Goal: Information Seeking & Learning: Learn about a topic

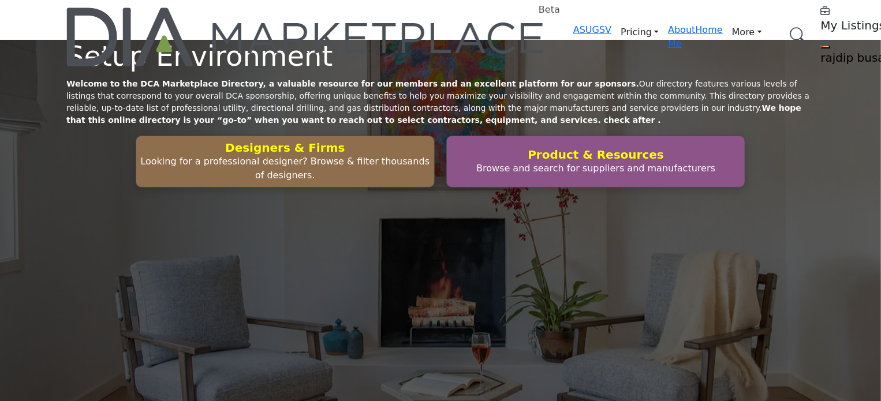
click at [0, 0] on link "Browse Categories" at bounding box center [0, 0] width 0 height 0
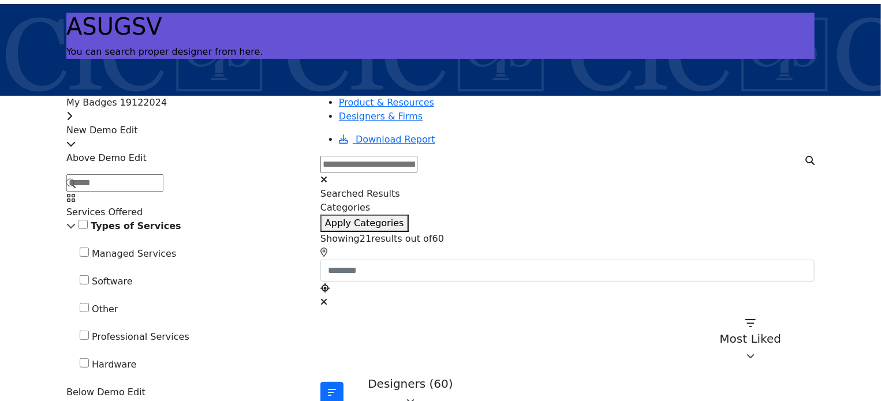
scroll to position [115, 0]
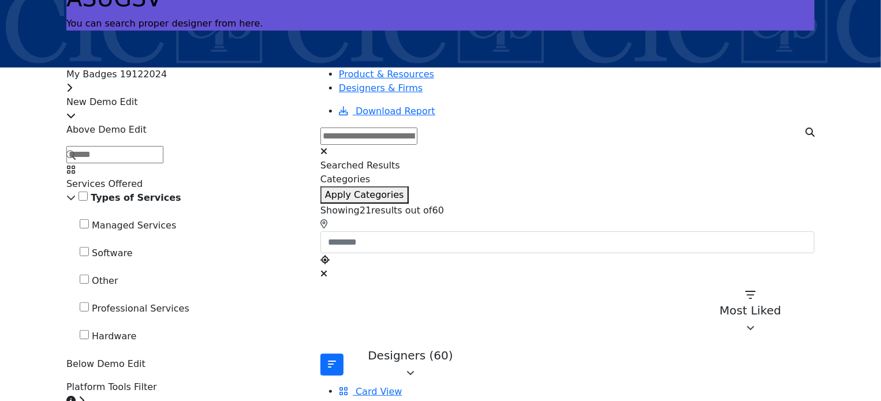
click at [271, 84] on div "My Badges 19122024" at bounding box center [186, 82] width 240 height 28
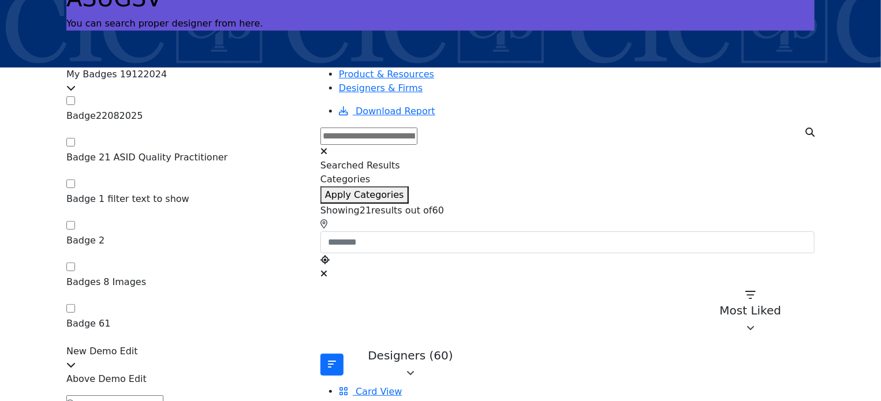
click at [271, 84] on div "My Badges 19122024" at bounding box center [186, 82] width 240 height 28
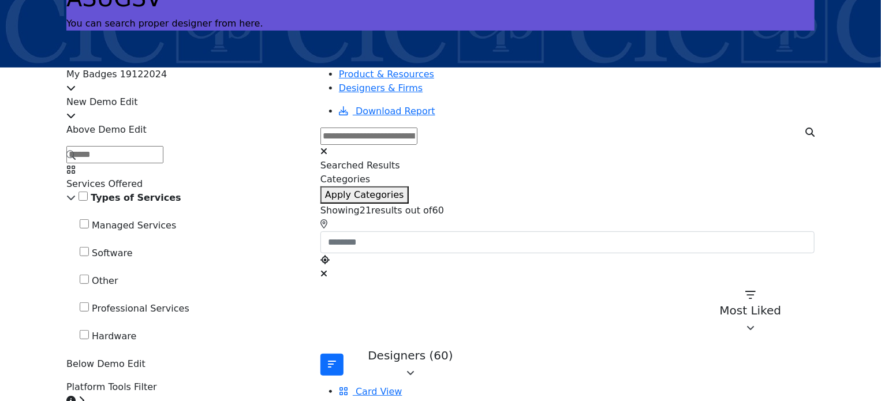
click at [258, 85] on div "My Badges 19122024" at bounding box center [186, 82] width 240 height 28
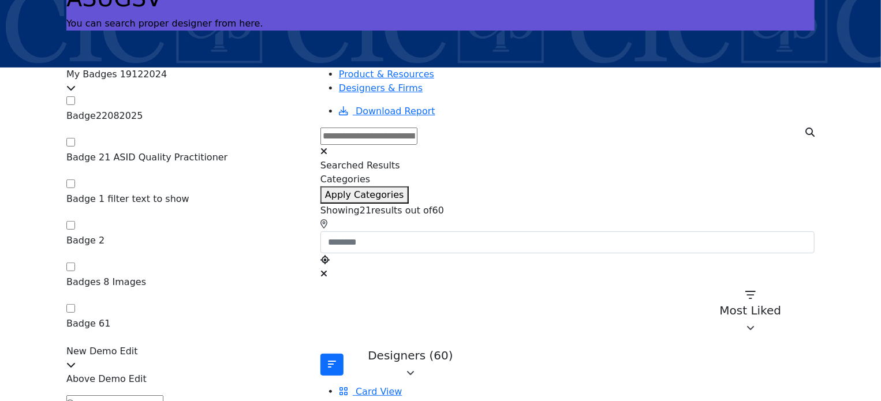
click at [269, 85] on div "My Badges 19122024" at bounding box center [186, 82] width 240 height 28
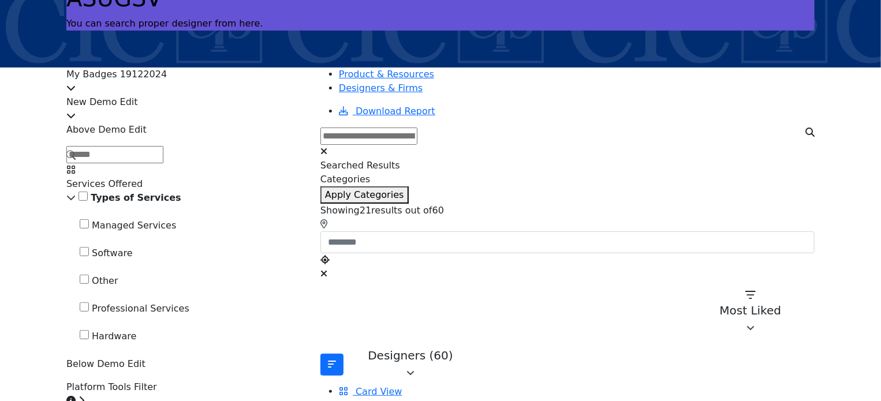
click at [233, 109] on div "New Demo Edit" at bounding box center [186, 109] width 240 height 28
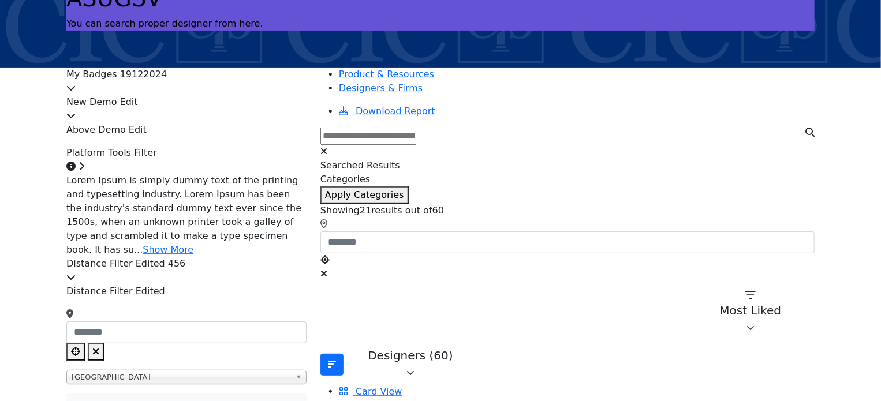
click at [262, 168] on div "Platform Tools Filter Click to view information" at bounding box center [186, 160] width 240 height 28
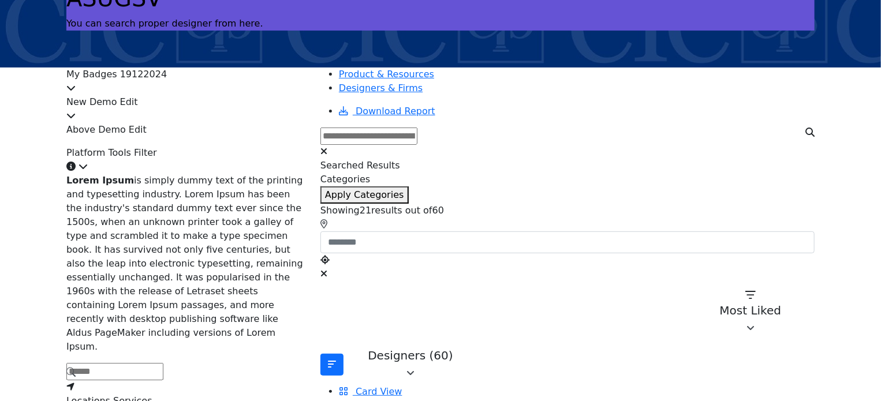
click at [262, 168] on div "Platform Tools Filter Click to view information" at bounding box center [186, 160] width 240 height 28
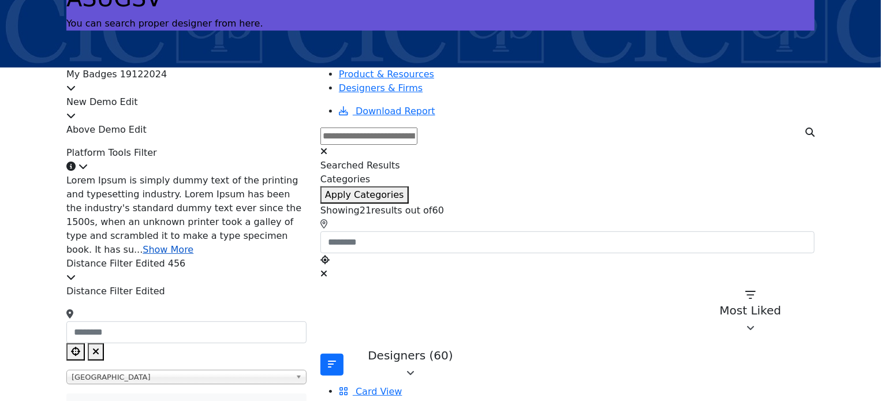
click at [193, 244] on link "Show More" at bounding box center [168, 249] width 51 height 11
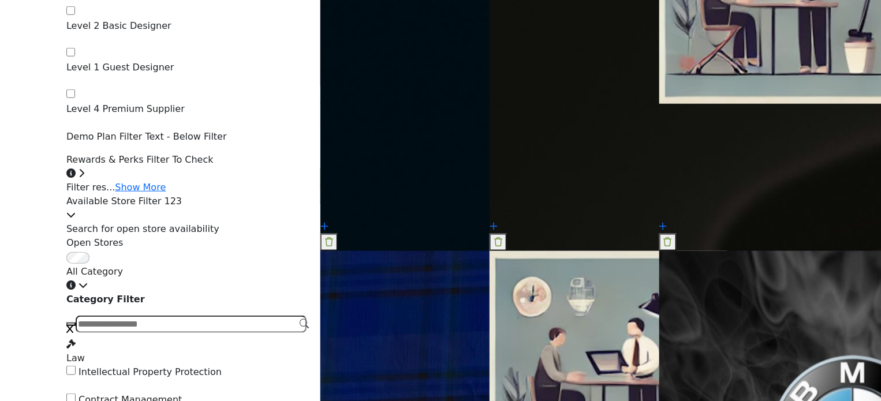
scroll to position [2714, 0]
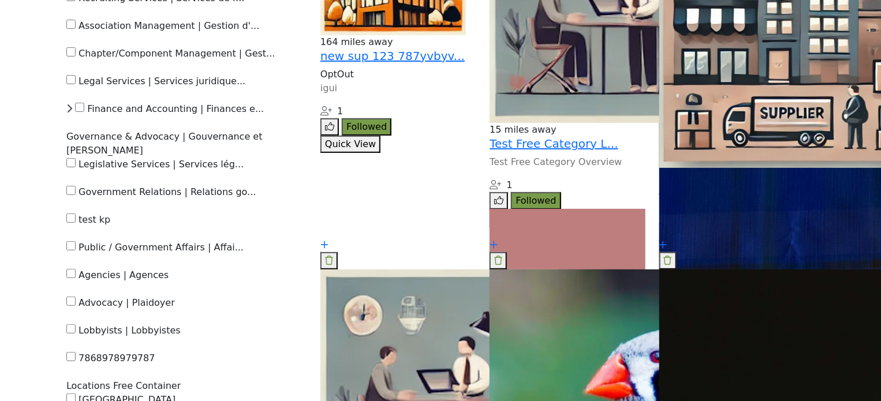
scroll to position [4793, 0]
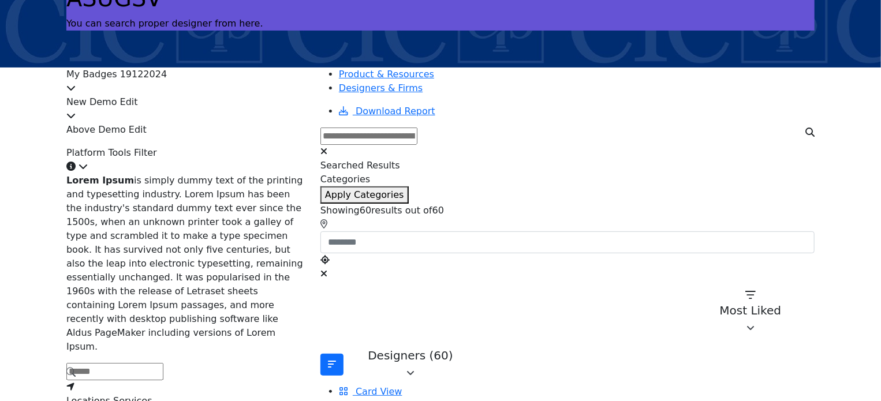
scroll to position [58, 0]
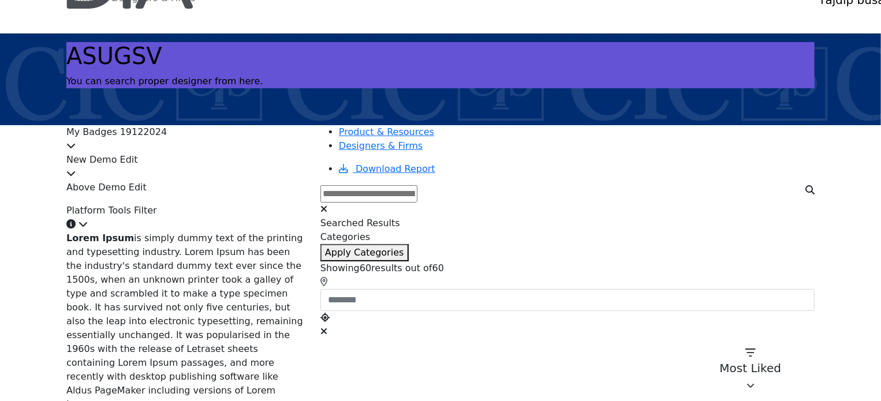
click at [88, 222] on icon at bounding box center [83, 223] width 9 height 9
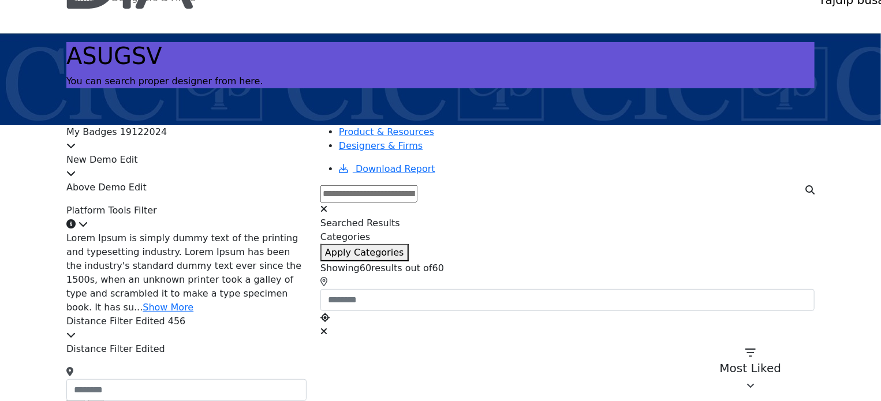
click at [76, 330] on icon at bounding box center [70, 334] width 9 height 9
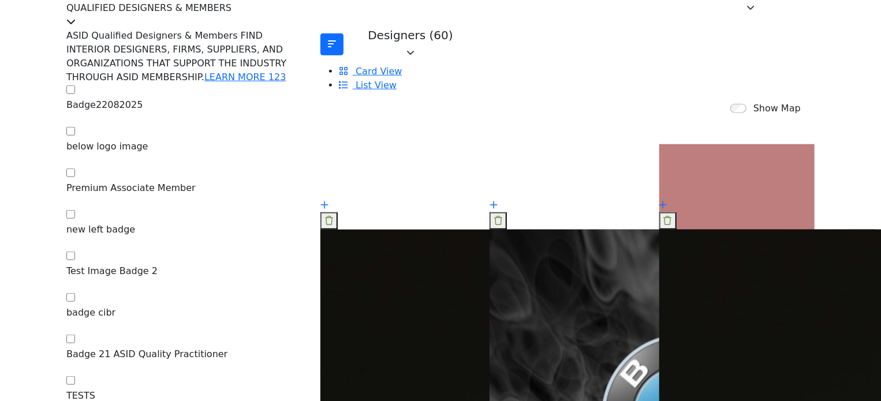
scroll to position [289, 0]
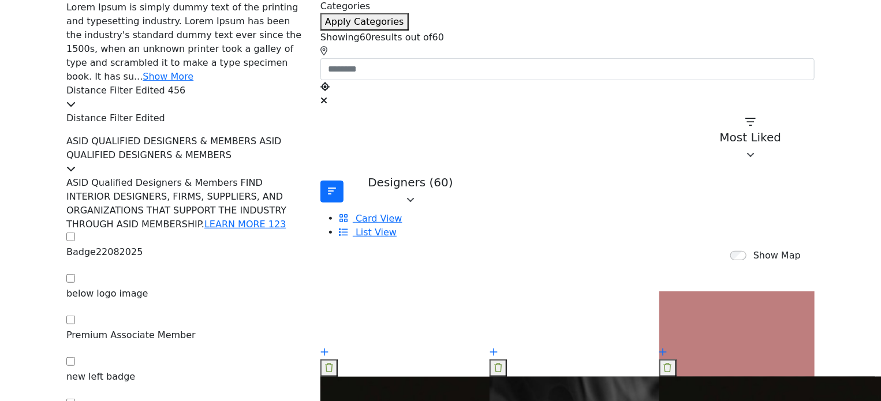
click at [76, 164] on icon at bounding box center [70, 168] width 9 height 9
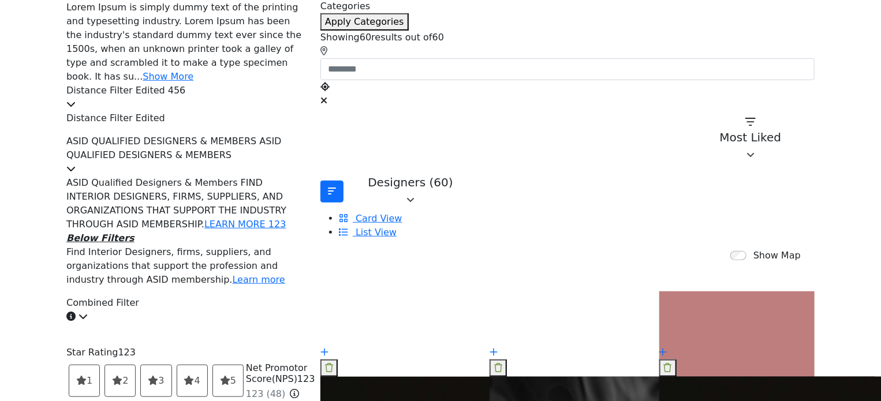
click at [88, 312] on icon at bounding box center [83, 316] width 9 height 9
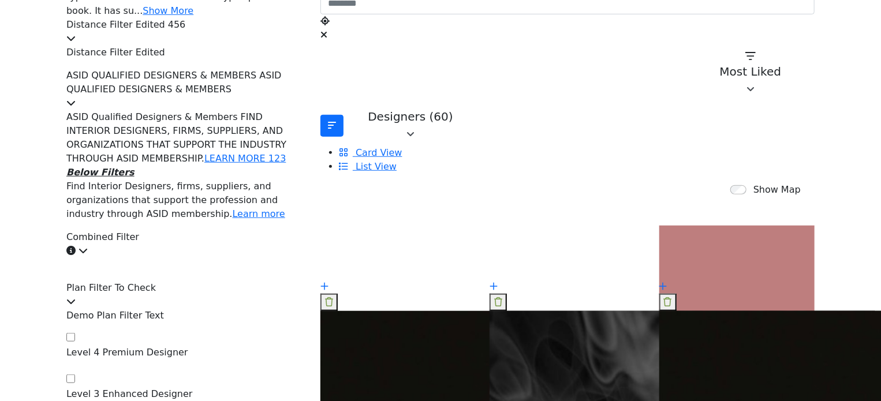
scroll to position [404, 0]
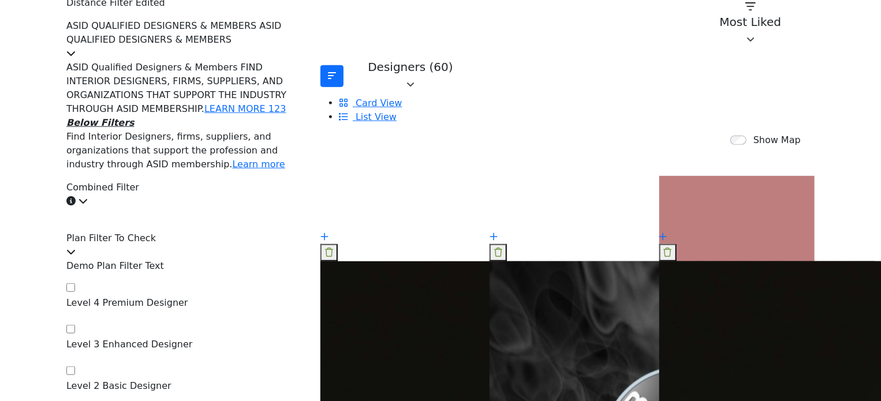
click at [76, 247] on icon at bounding box center [70, 251] width 9 height 9
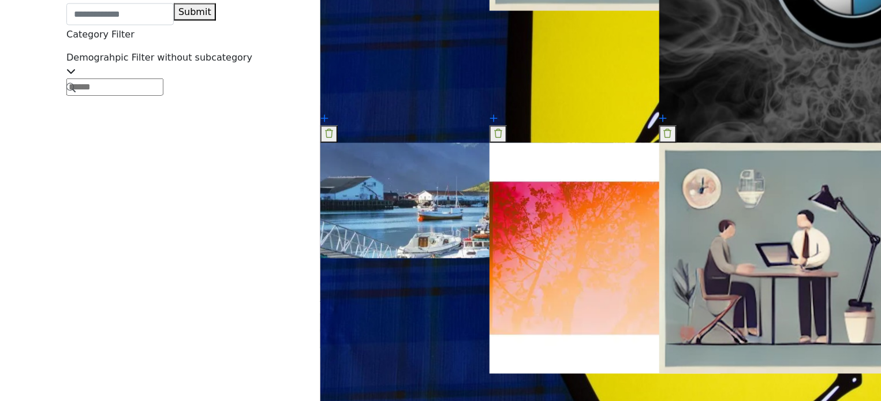
scroll to position [3003, 0]
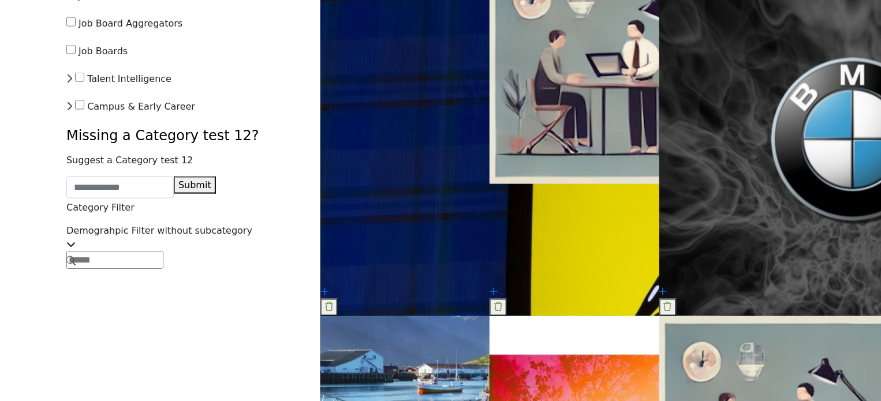
click at [76, 249] on icon at bounding box center [70, 244] width 9 height 9
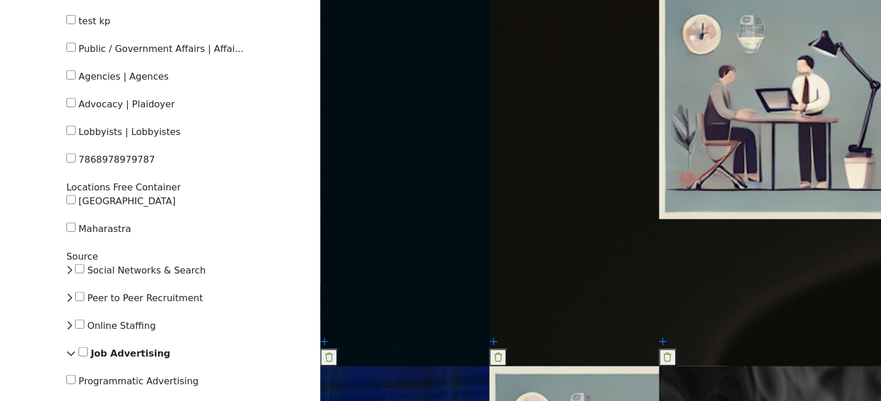
scroll to position [2483, 0]
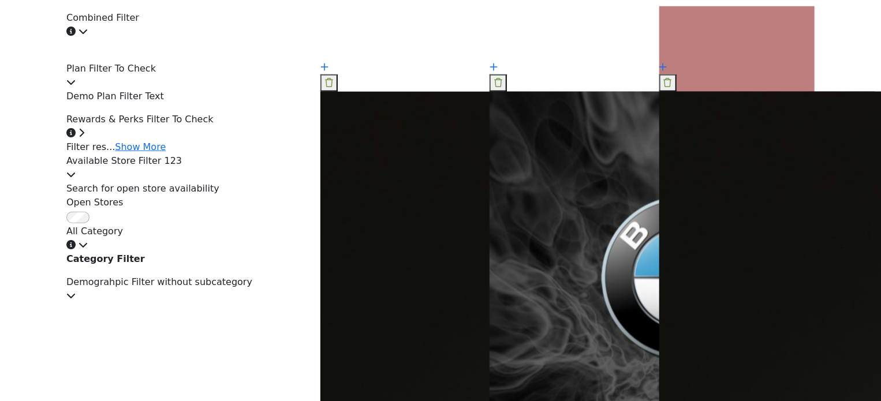
scroll to position [577, 0]
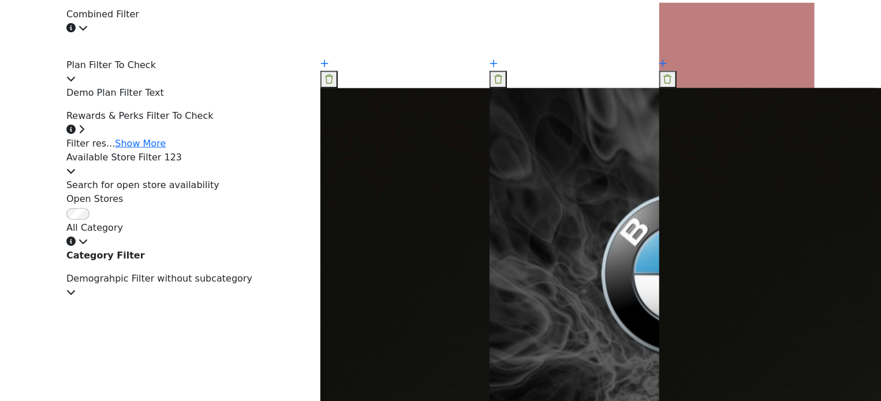
click at [76, 297] on icon at bounding box center [70, 292] width 9 height 9
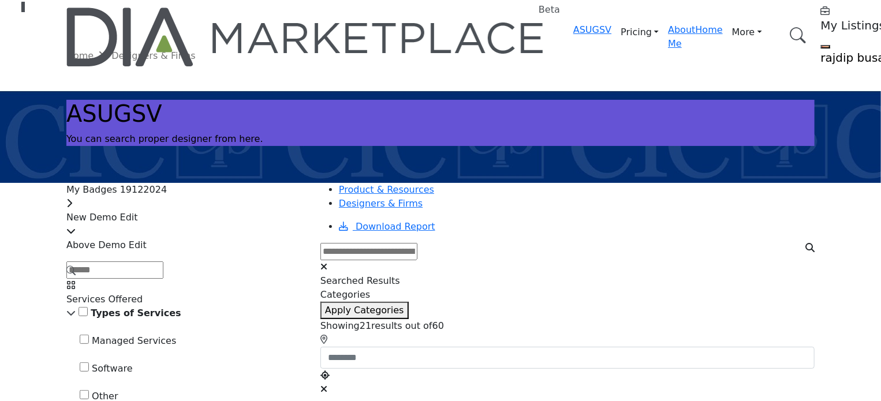
click at [183, 115] on h1 "ASUGSV" at bounding box center [440, 114] width 748 height 28
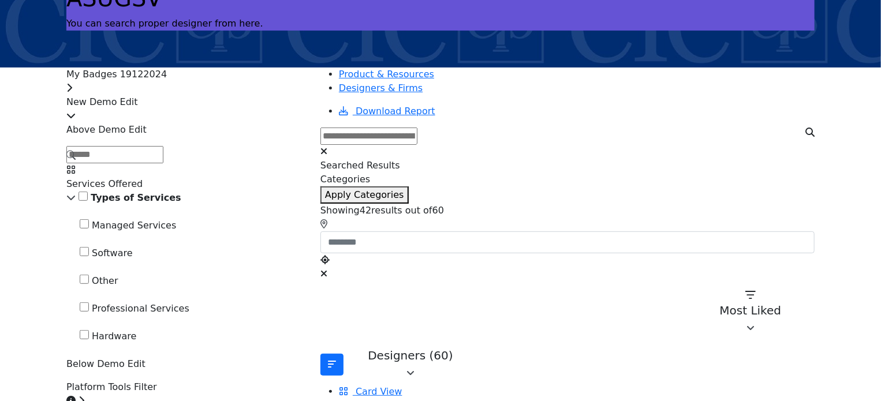
click at [76, 111] on icon at bounding box center [70, 115] width 9 height 9
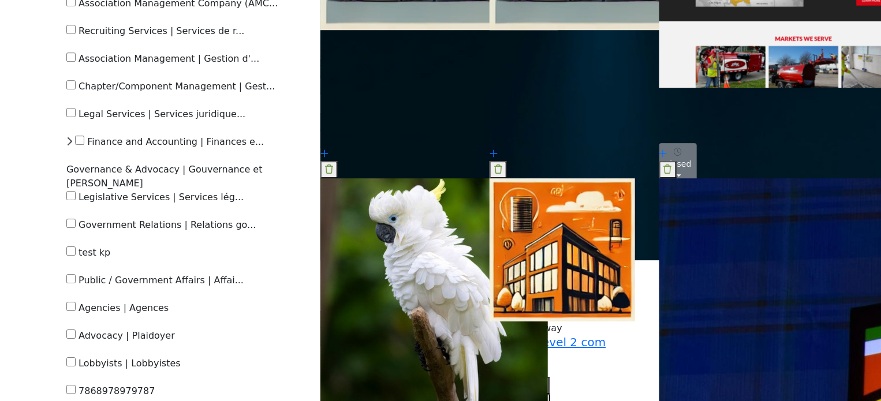
scroll to position [4042, 0]
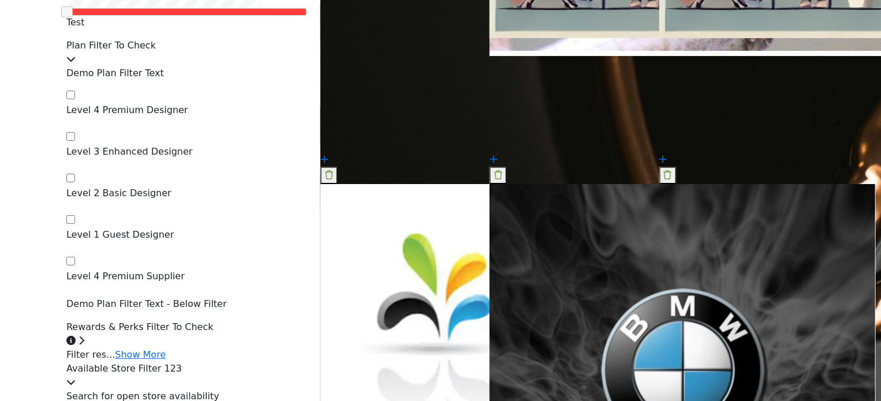
scroll to position [1617, 0]
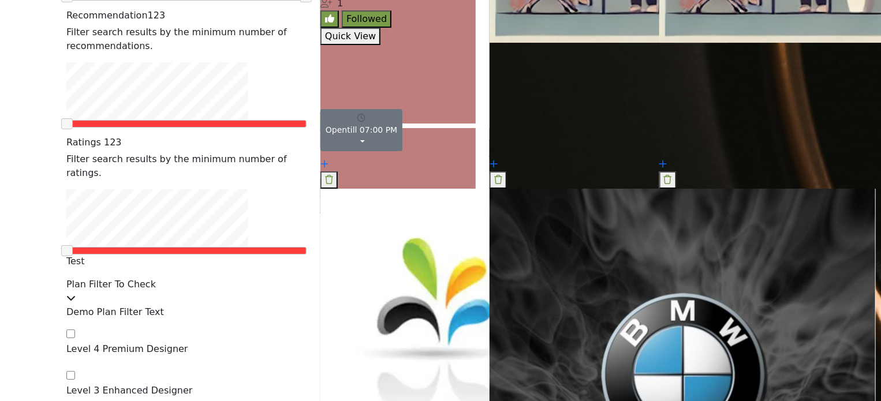
scroll to position [1963, 0]
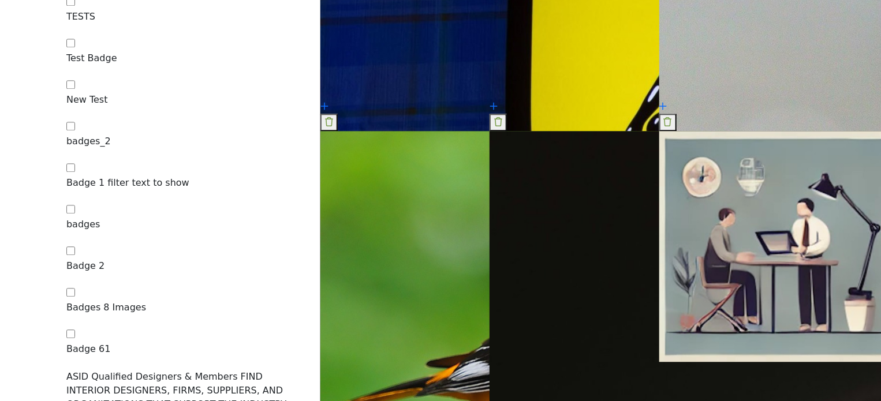
scroll to position [1155, 0]
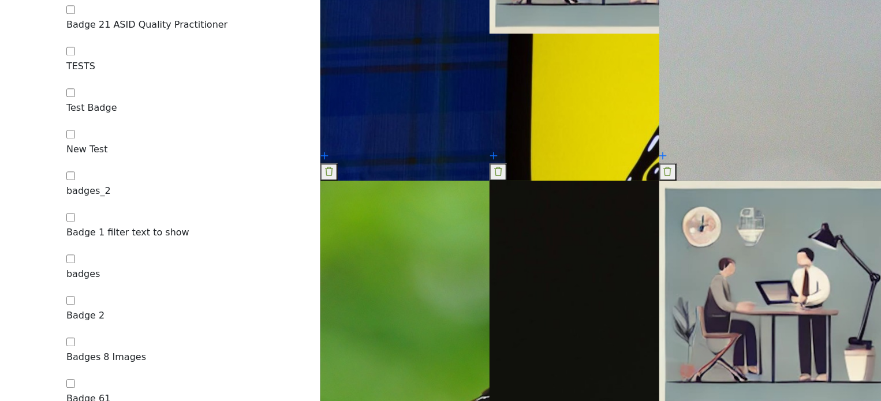
scroll to position [1270, 0]
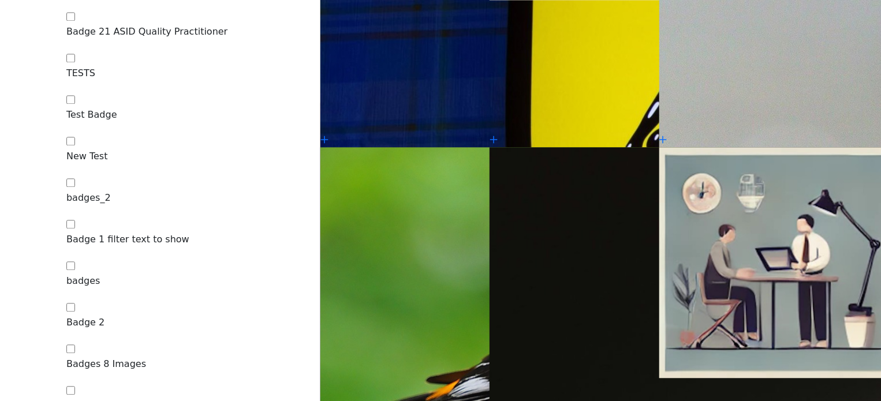
scroll to position [1270, 0]
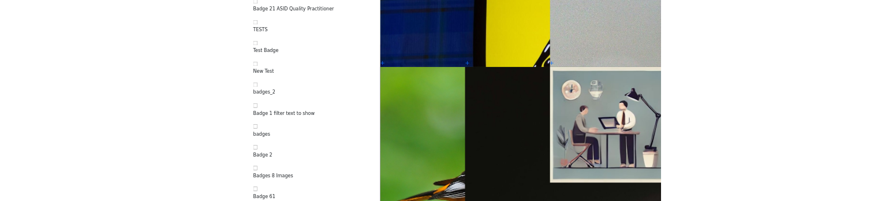
scroll to position [1270, 0]
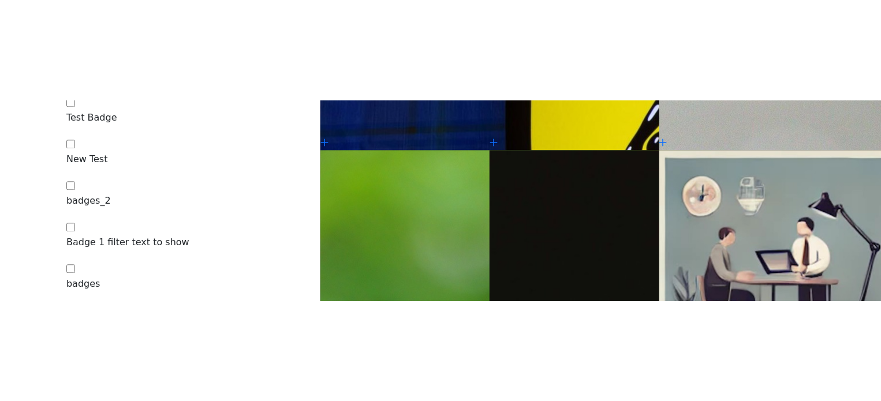
scroll to position [1328, 0]
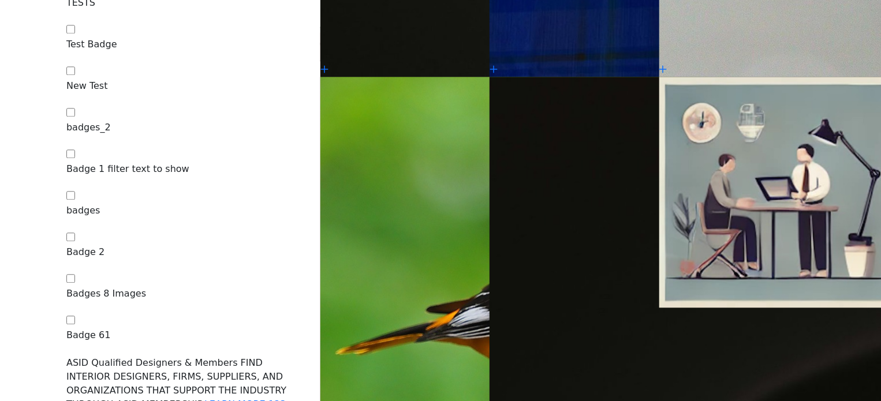
scroll to position [1328, 0]
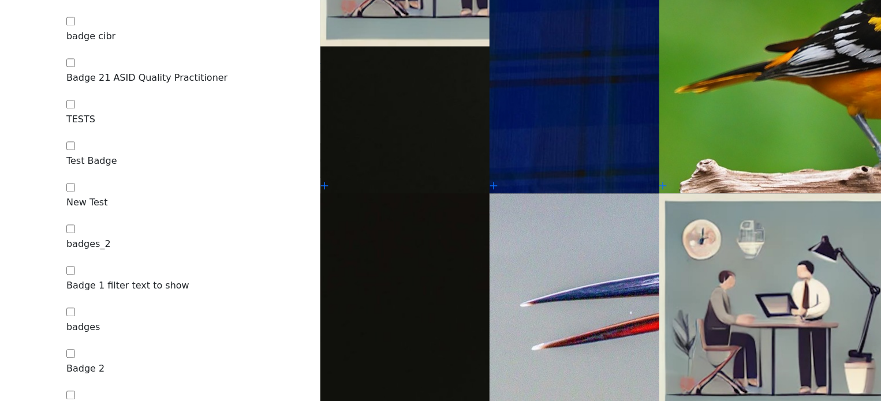
scroll to position [1213, 0]
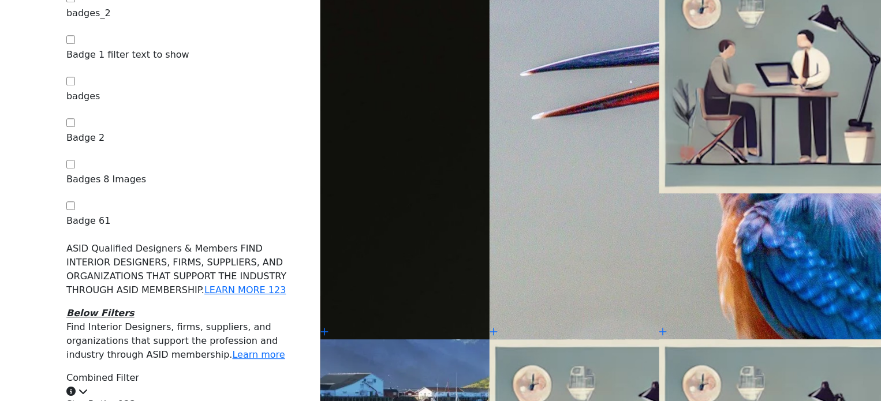
scroll to position [1328, 0]
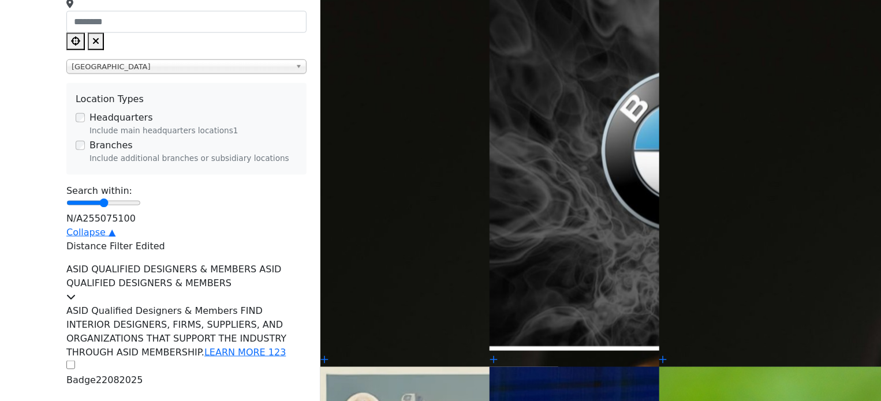
scroll to position [635, 0]
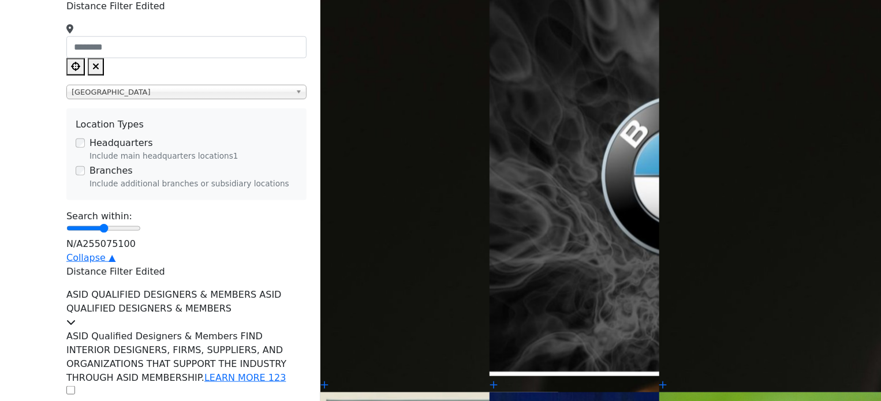
click at [76, 318] on icon at bounding box center [70, 322] width 9 height 9
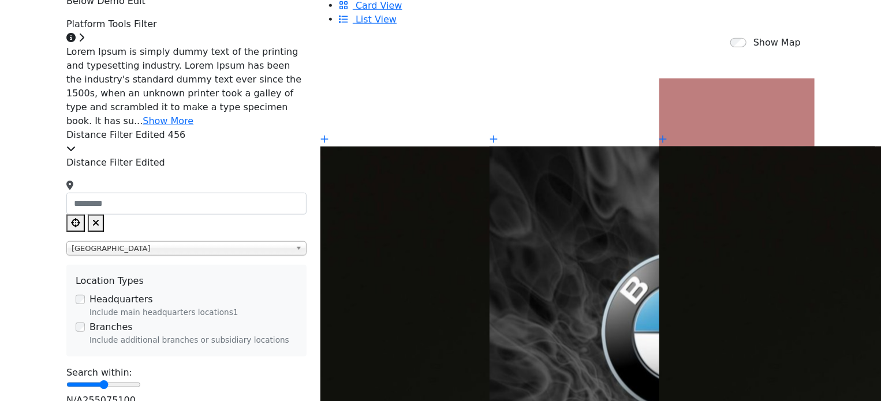
scroll to position [462, 0]
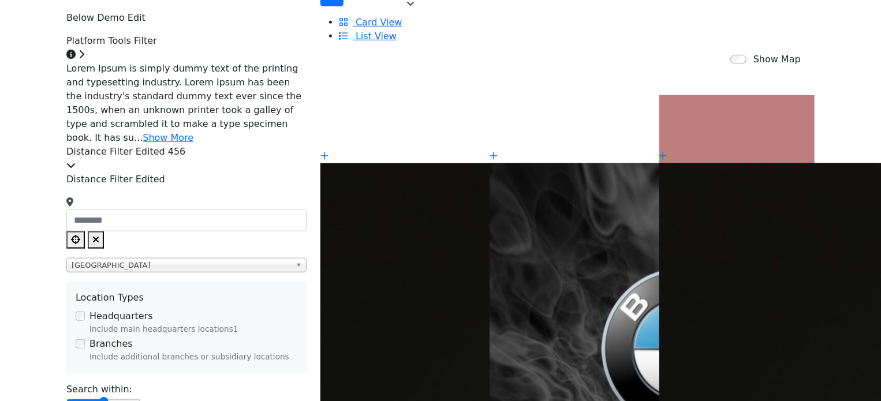
click at [76, 170] on icon at bounding box center [70, 165] width 9 height 9
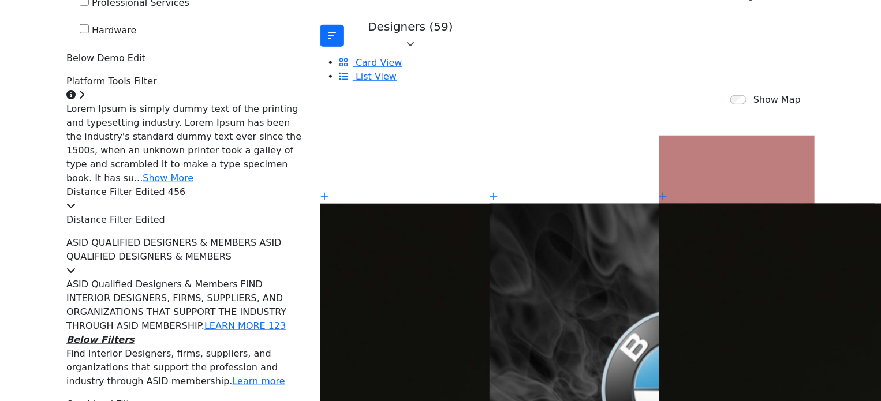
scroll to position [404, 0]
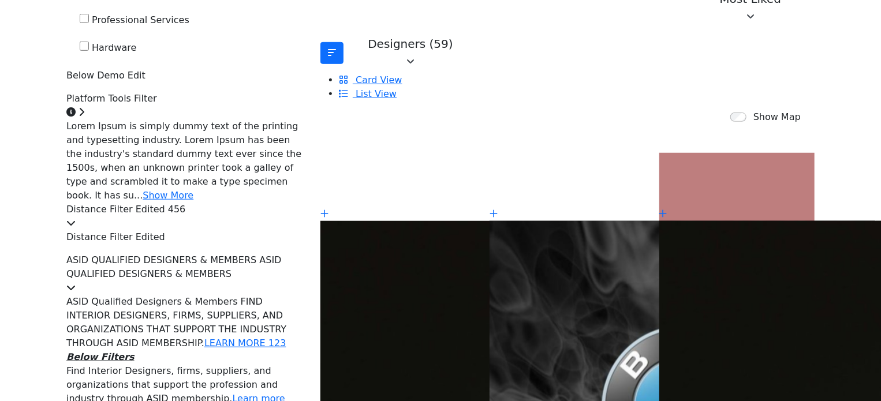
click at [84, 117] on icon at bounding box center [82, 111] width 6 height 9
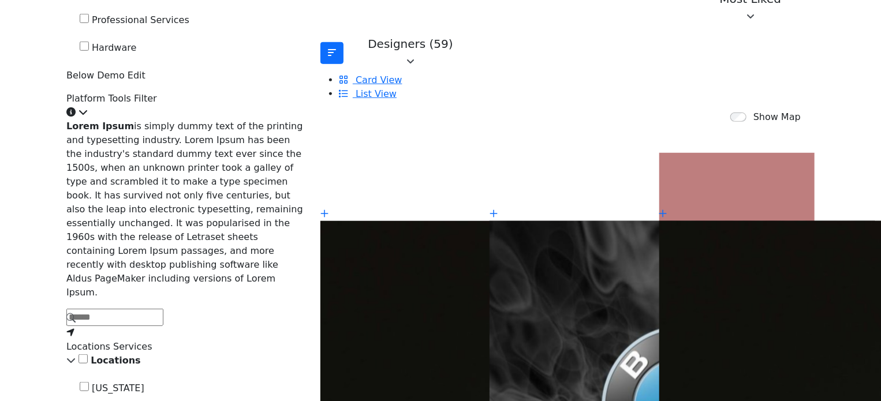
click at [88, 117] on icon at bounding box center [83, 111] width 9 height 9
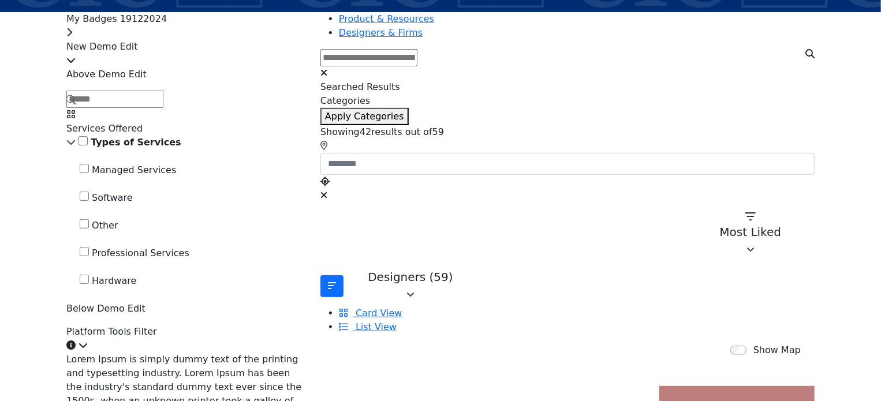
scroll to position [115, 0]
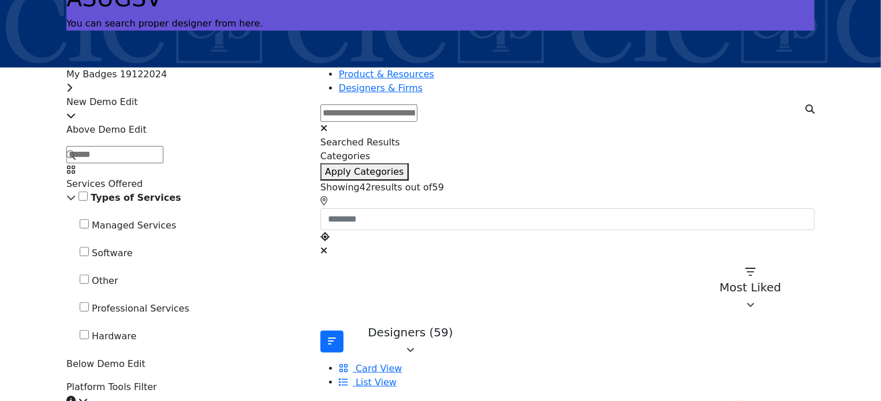
click at [76, 111] on icon at bounding box center [70, 115] width 9 height 9
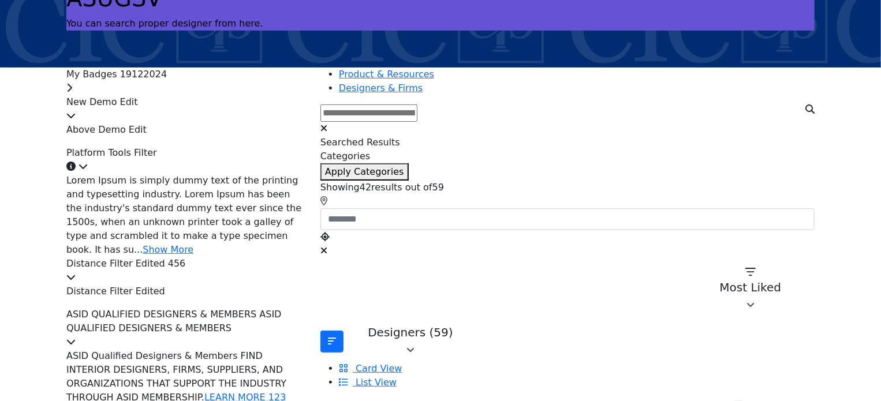
scroll to position [58, 0]
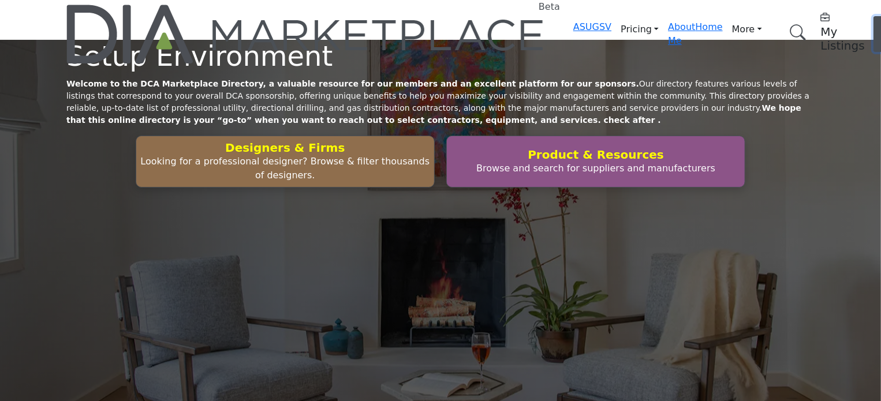
click at [881, 21] on span "Log In" at bounding box center [889, 33] width 17 height 25
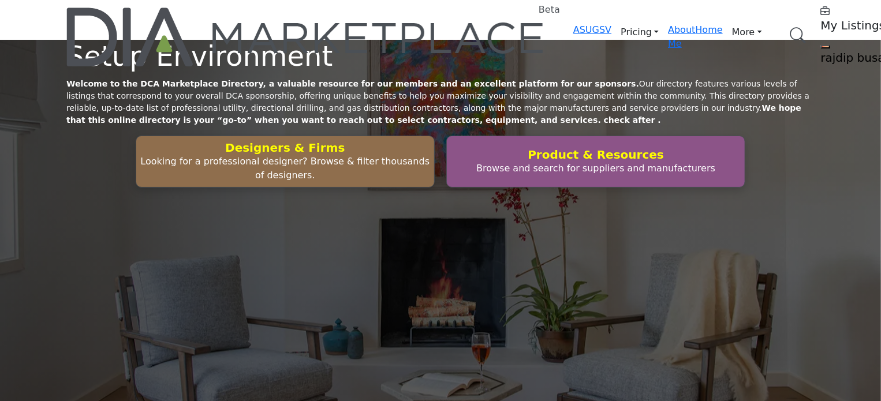
click at [0, 0] on link "Browse Categories" at bounding box center [0, 0] width 0 height 0
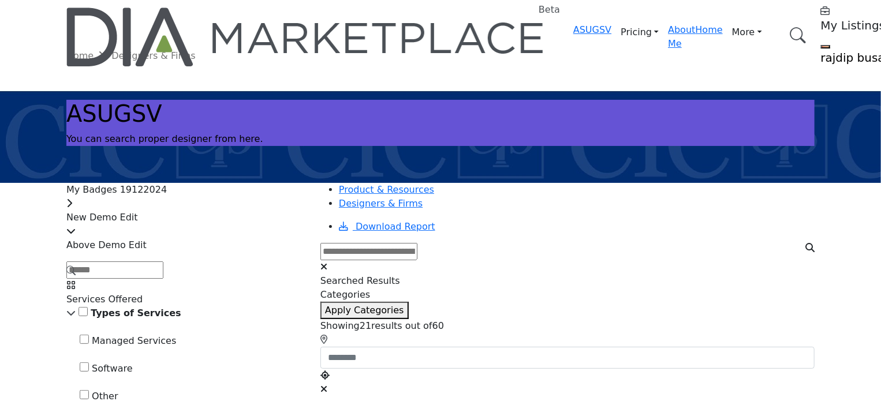
click at [267, 200] on div "My Badges 19122024" at bounding box center [186, 197] width 240 height 28
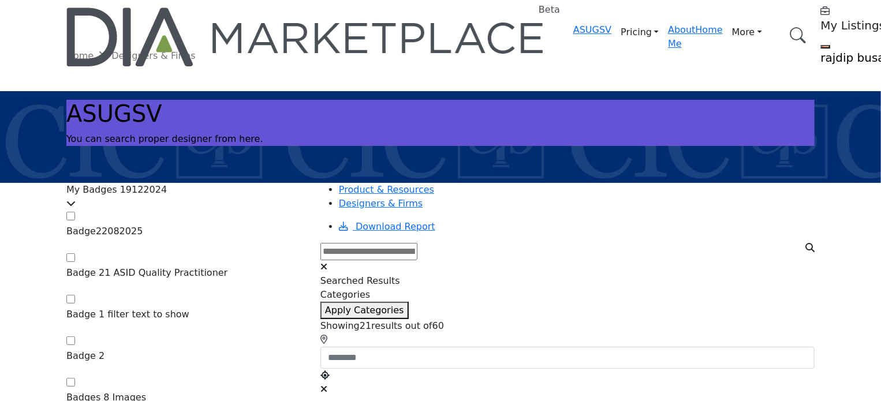
click at [266, 201] on div "My Badges 19122024" at bounding box center [186, 197] width 240 height 28
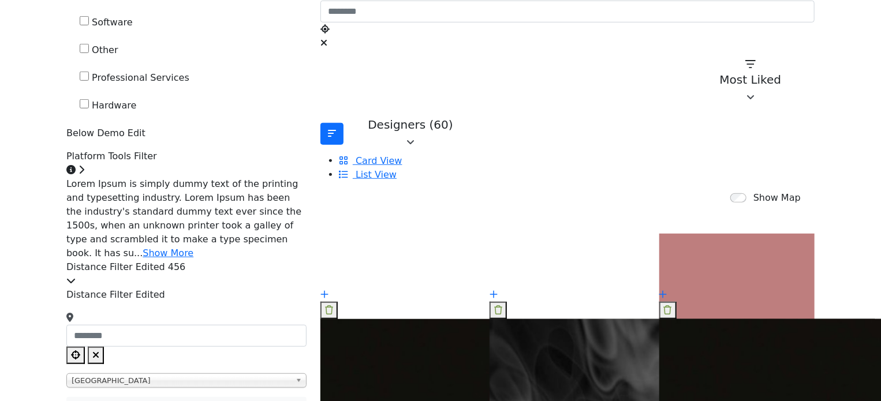
scroll to position [462, 0]
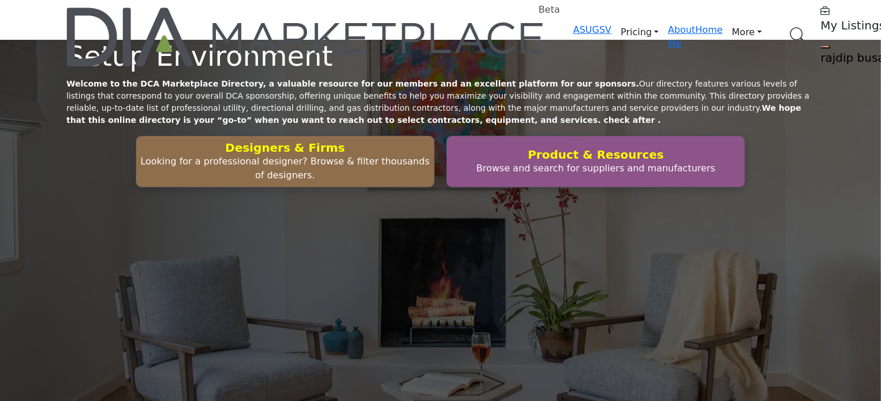
click at [0, 0] on link "Browse Categories" at bounding box center [0, 0] width 0 height 0
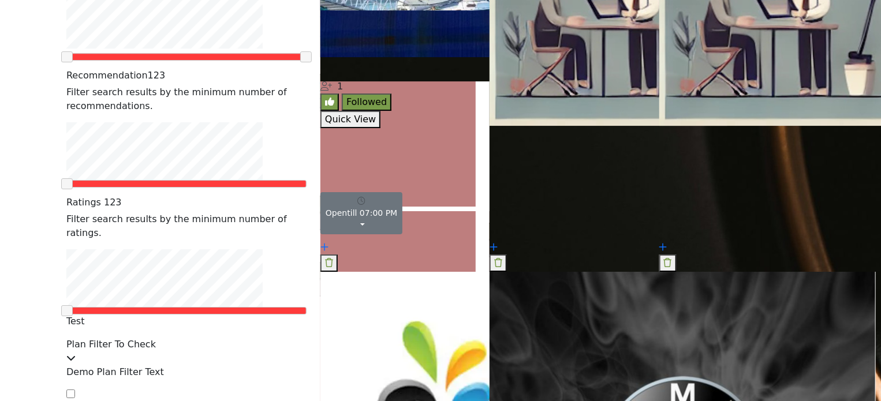
scroll to position [1848, 0]
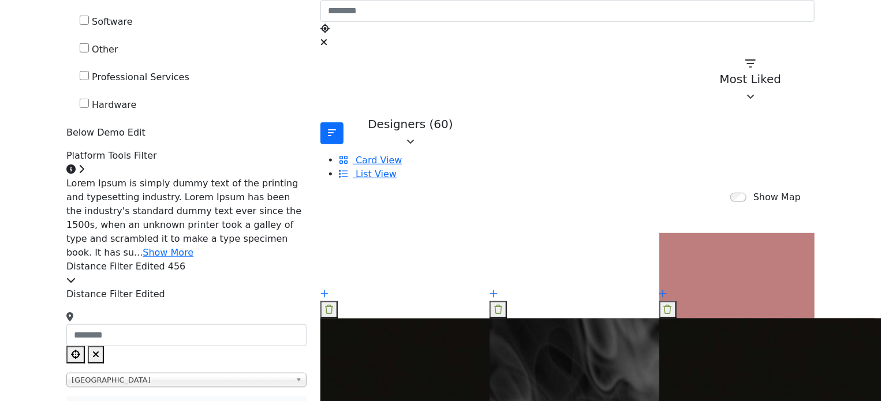
scroll to position [346, 0]
click at [193, 259] on link "Show More" at bounding box center [168, 253] width 51 height 11
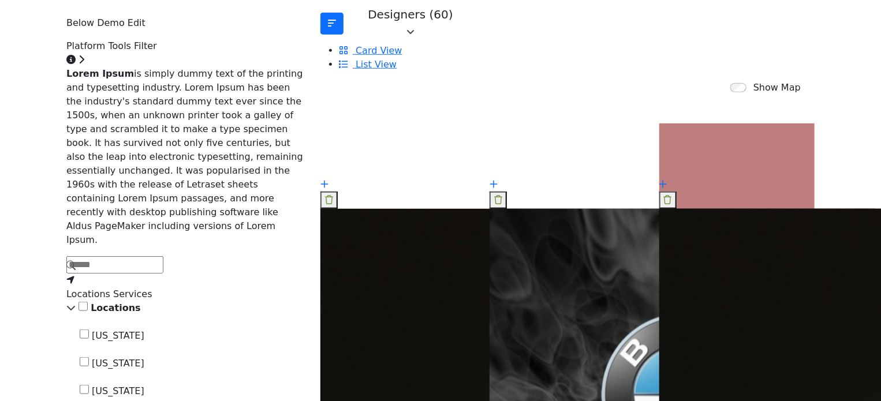
scroll to position [462, 0]
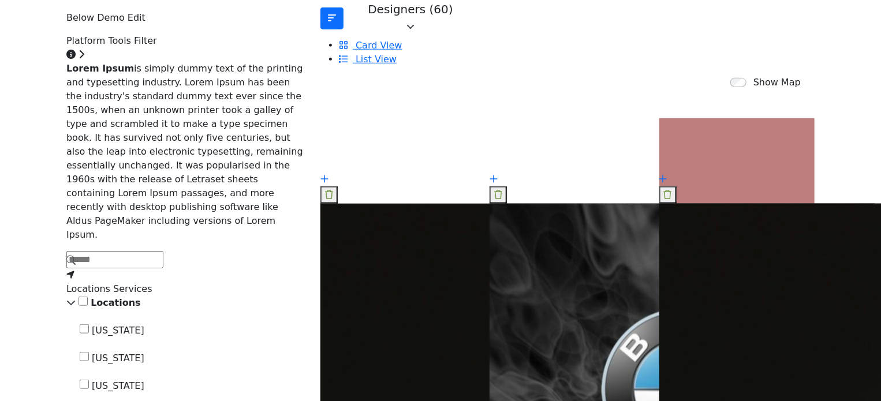
click at [252, 62] on div "Platform Tools Filter Click to view information" at bounding box center [186, 48] width 240 height 28
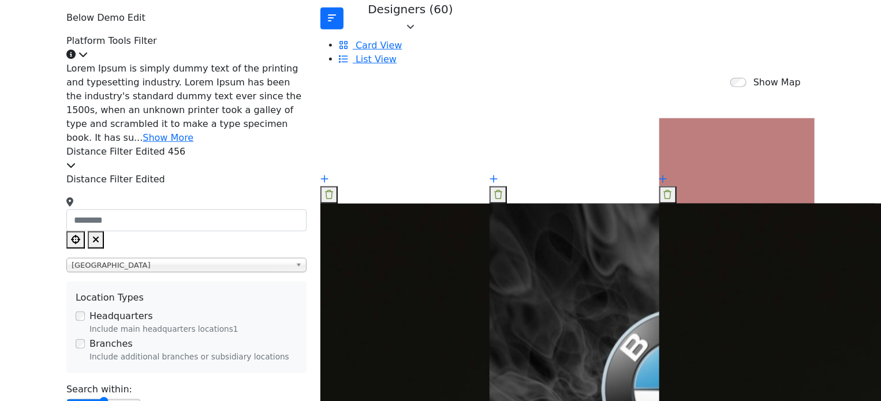
click at [252, 62] on div "Platform Tools Filter Click to view information" at bounding box center [186, 48] width 240 height 28
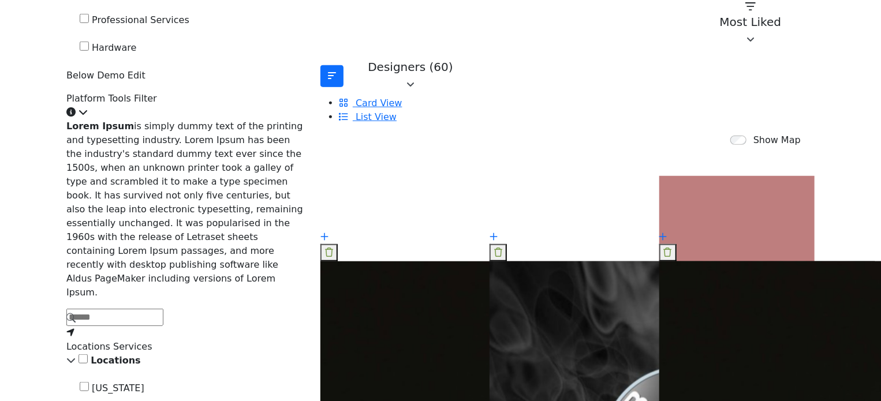
scroll to position [404, 0]
click at [252, 120] on div "Platform Tools Filter Click to view information" at bounding box center [186, 106] width 240 height 28
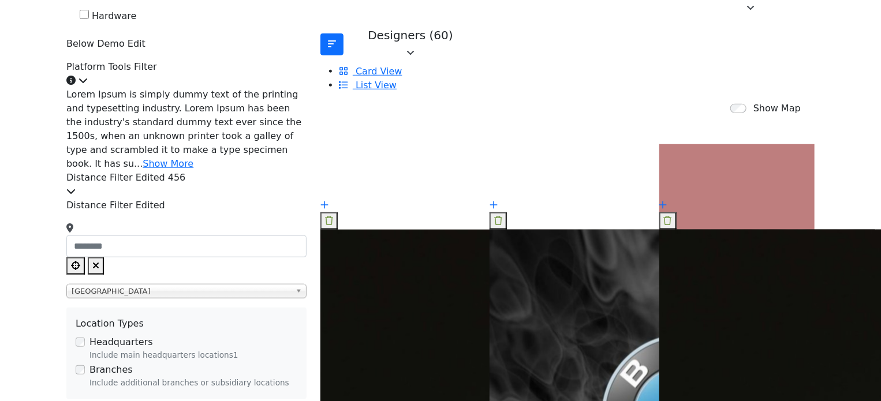
scroll to position [462, 0]
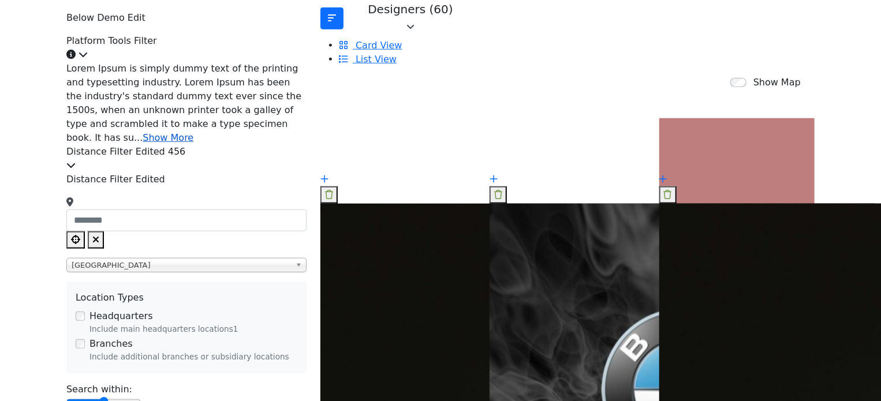
click at [193, 143] on link "Show More" at bounding box center [168, 137] width 51 height 11
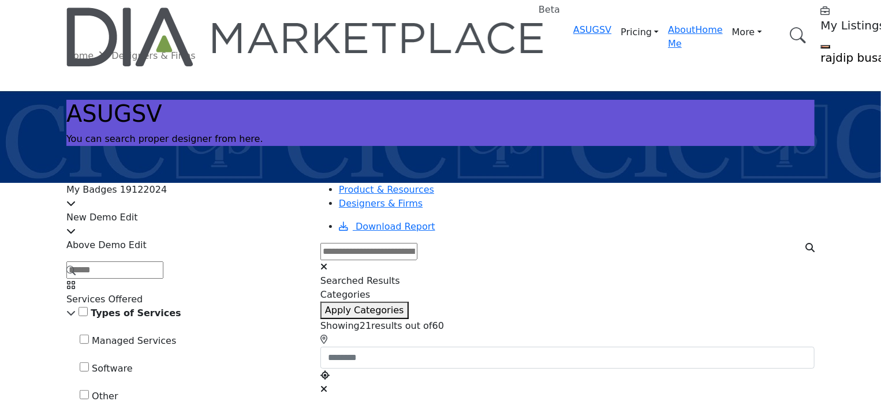
click at [252, 201] on div "My Badges 19122024" at bounding box center [186, 197] width 240 height 28
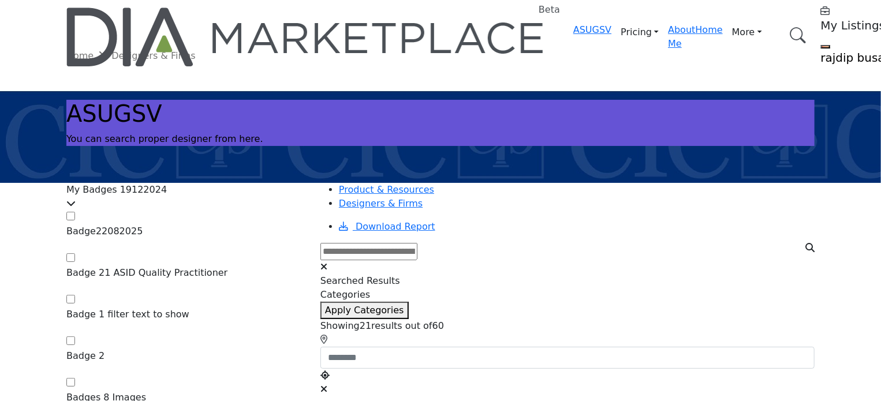
click at [252, 201] on div "My Badges 19122024" at bounding box center [186, 197] width 240 height 28
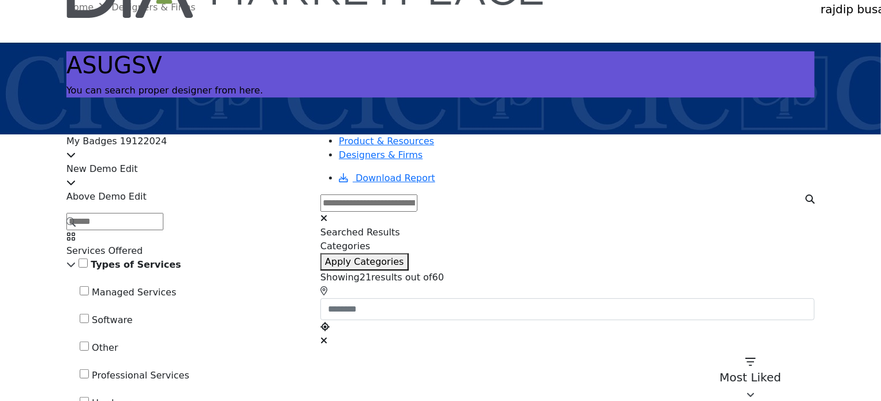
scroll to position [115, 0]
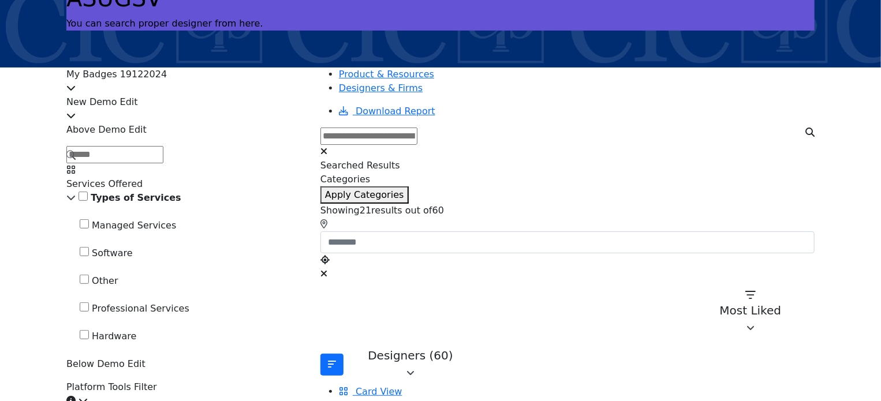
click at [223, 113] on div "New Demo Edit" at bounding box center [186, 109] width 240 height 28
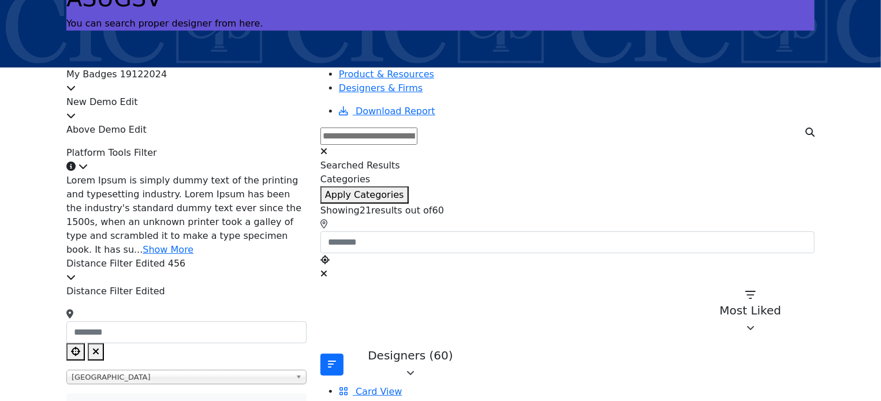
click at [223, 113] on div "New Demo Edit" at bounding box center [186, 109] width 240 height 28
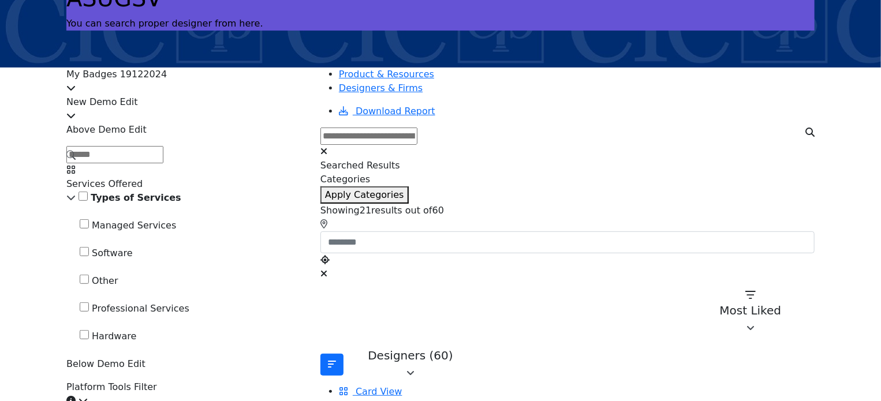
click at [223, 113] on div "New Demo Edit" at bounding box center [186, 109] width 240 height 28
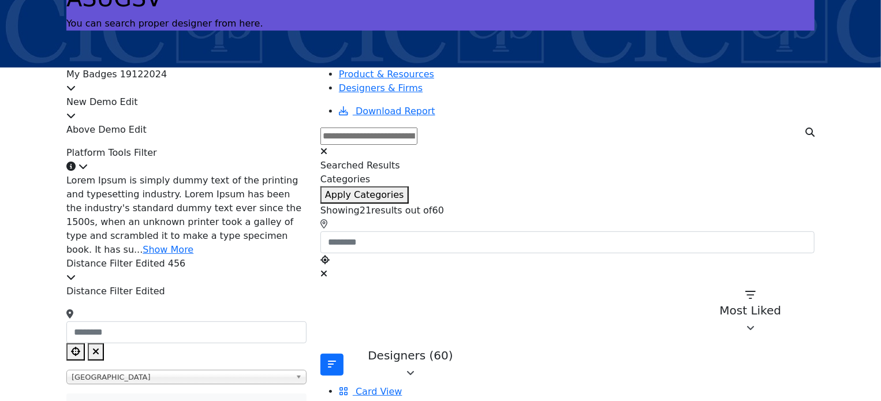
click at [223, 113] on div "New Demo Edit" at bounding box center [186, 109] width 240 height 28
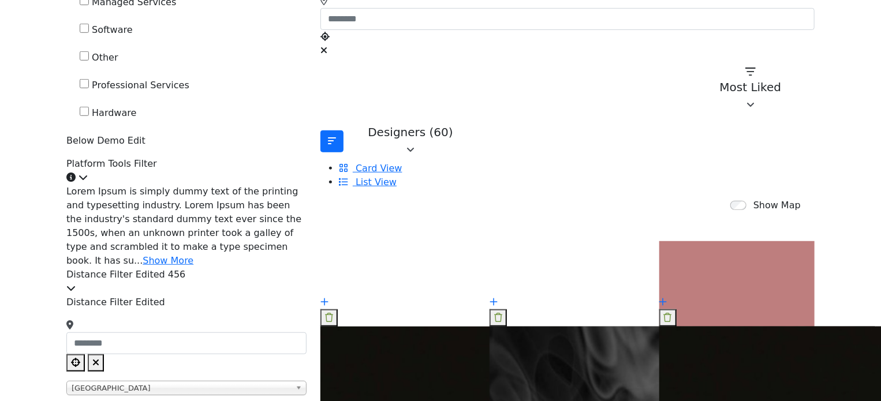
scroll to position [346, 0]
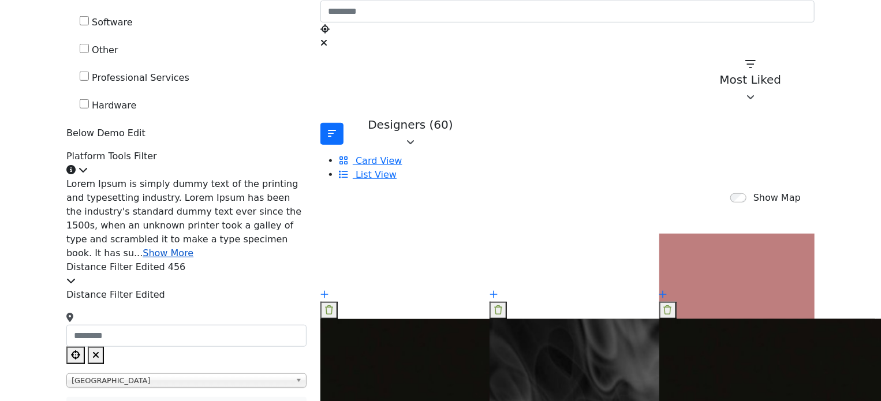
click at [193, 259] on link "Show More" at bounding box center [168, 253] width 51 height 11
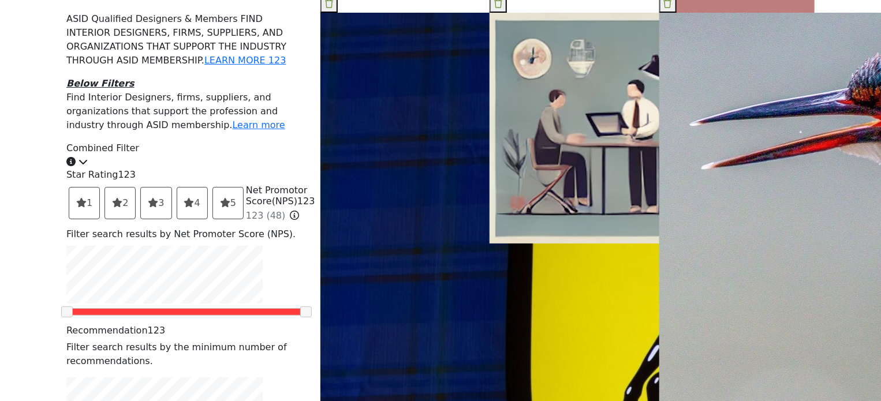
scroll to position [2310, 0]
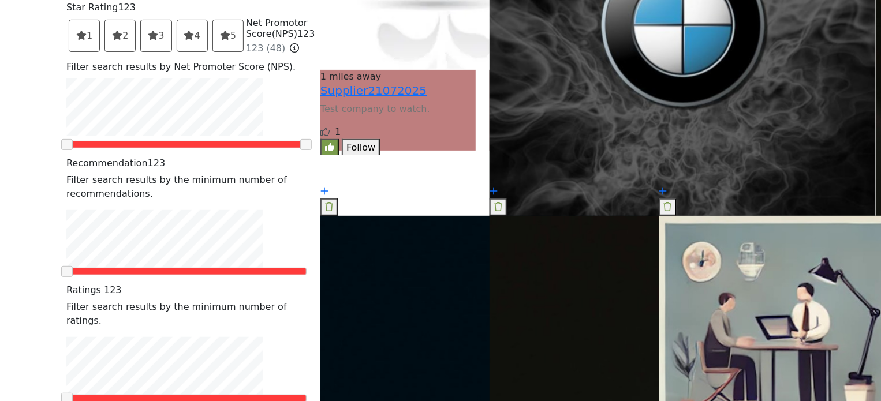
scroll to position [2368, 0]
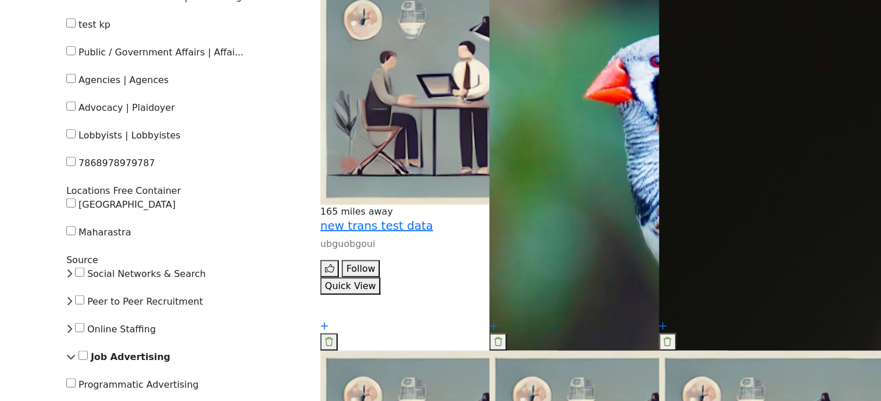
scroll to position [4851, 0]
